Goal: Find specific page/section

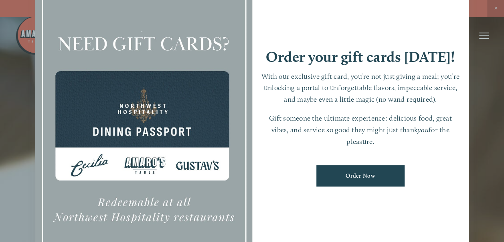
click at [498, 5] on div at bounding box center [252, 121] width 504 height 242
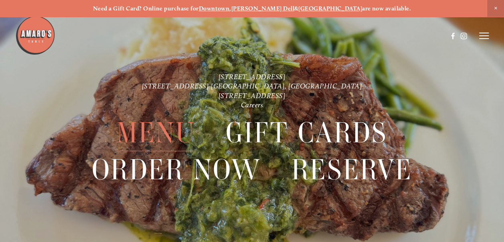
click at [158, 133] on span "Menu" at bounding box center [156, 132] width 79 height 37
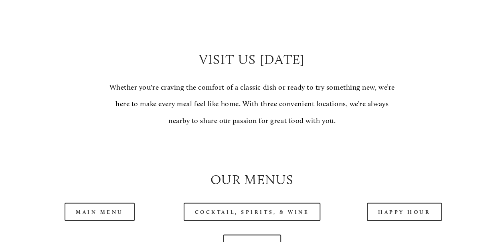
scroll to position [682, 0]
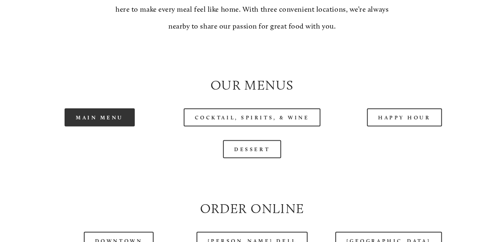
click at [100, 126] on link "Main Menu" at bounding box center [100, 117] width 70 height 18
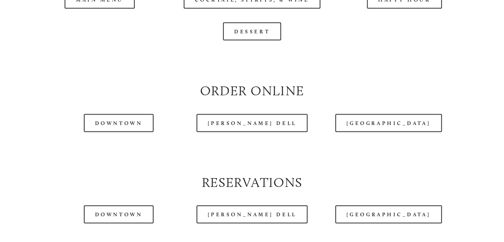
scroll to position [923, 0]
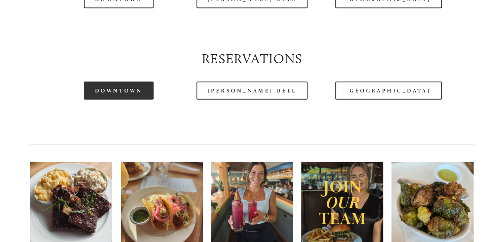
click at [114, 100] on link "Downtown" at bounding box center [119, 90] width 70 height 18
